Goal: Check status: Check status

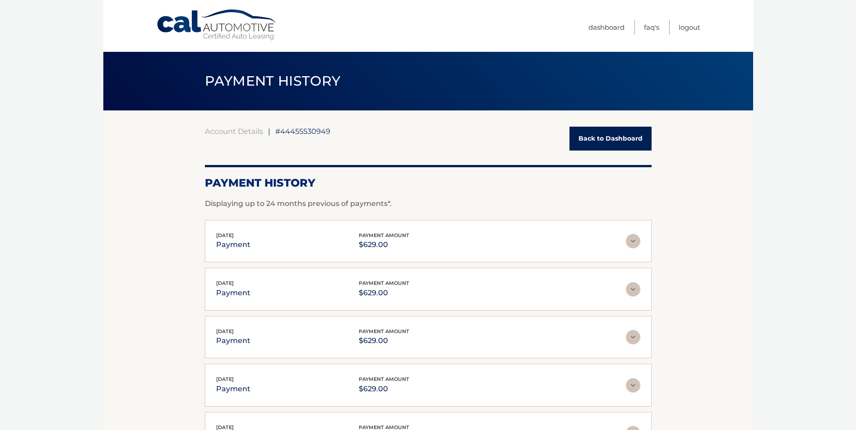
click at [617, 133] on link "Back to Dashboard" at bounding box center [610, 139] width 82 height 24
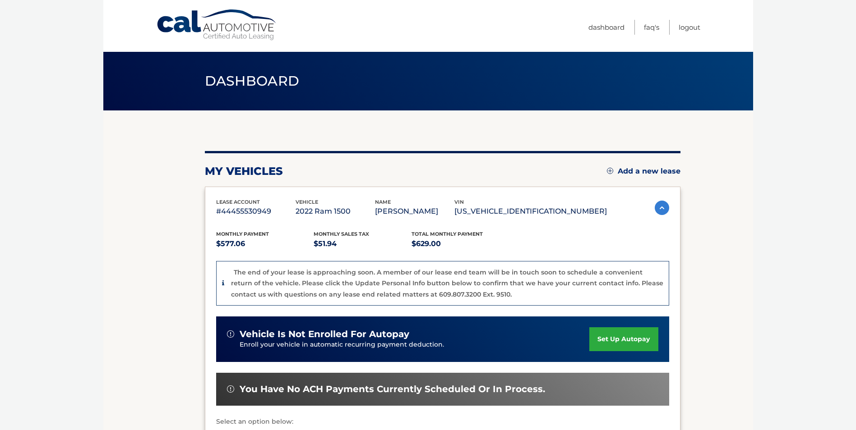
click at [566, 211] on p "[US_VEHICLE_IDENTIFICATION_NUMBER]" at bounding box center [530, 211] width 153 height 13
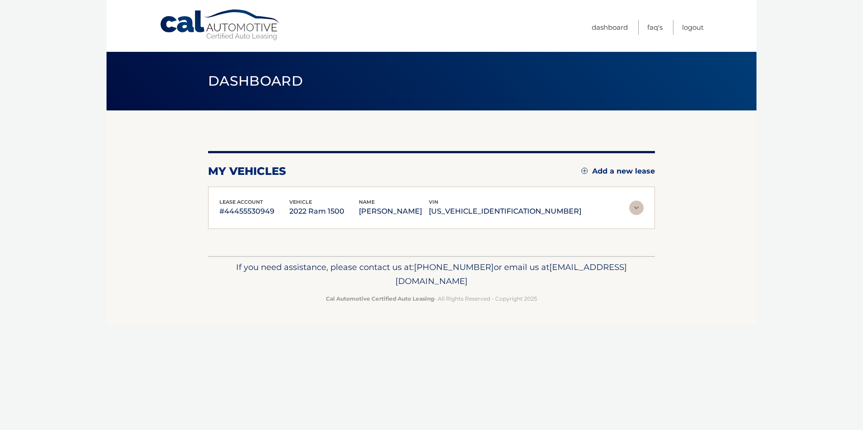
click at [429, 206] on p "[PERSON_NAME]" at bounding box center [394, 211] width 70 height 13
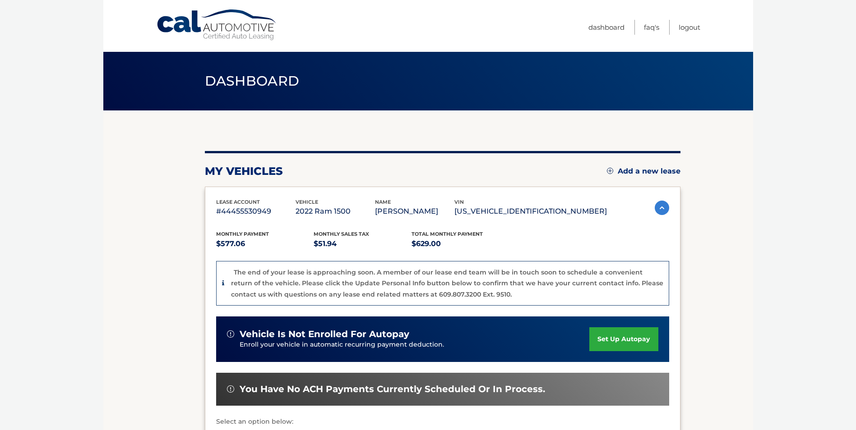
click at [454, 211] on p "[PERSON_NAME]" at bounding box center [414, 211] width 79 height 13
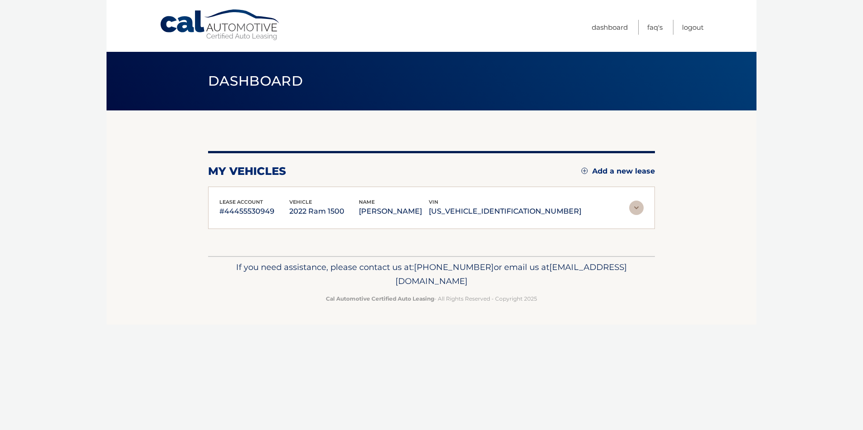
click at [429, 211] on p "[PERSON_NAME]" at bounding box center [394, 211] width 70 height 13
